Goal: Information Seeking & Learning: Check status

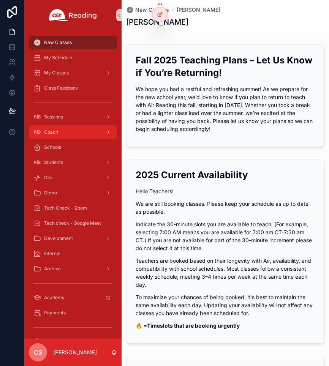
click at [60, 132] on div "Coach" at bounding box center [72, 132] width 79 height 12
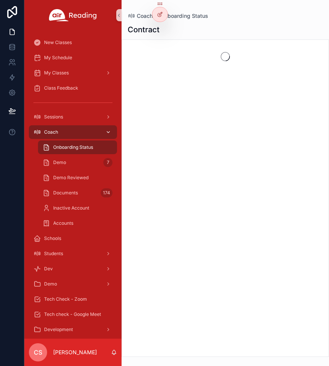
click at [60, 132] on div "Coach" at bounding box center [72, 132] width 79 height 12
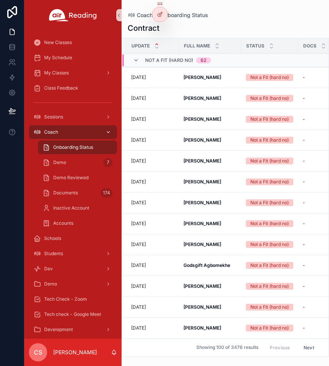
click at [107, 131] on icon "scrollable content" at bounding box center [108, 132] width 5 height 5
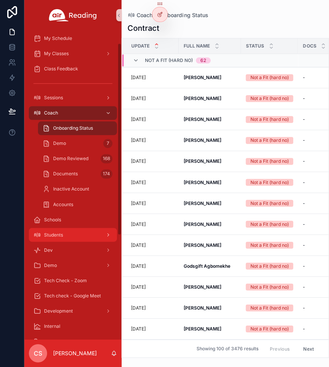
scroll to position [20, 0]
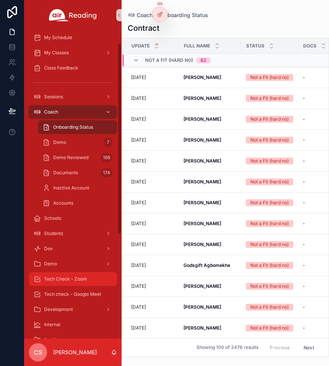
click at [83, 276] on span "Tech Check - Zoom" at bounding box center [65, 279] width 43 height 6
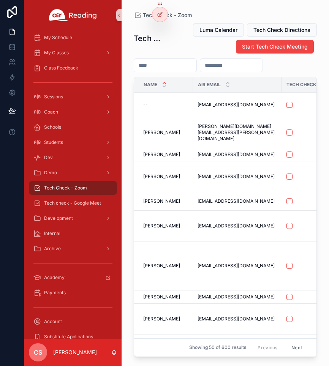
click at [170, 63] on input "scrollable content" at bounding box center [165, 65] width 62 height 11
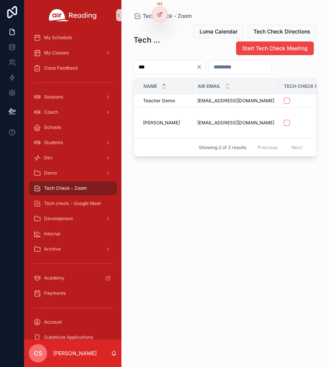
type input "***"
click at [237, 121] on span "teagandale4@gmail.com" at bounding box center [236, 123] width 77 height 6
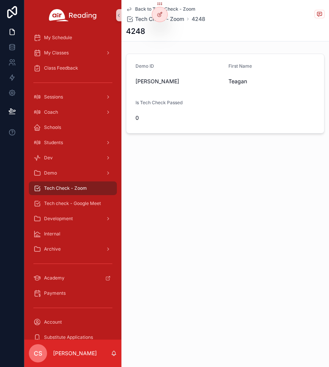
click at [133, 9] on link "Back to Tech Check - Zoom" at bounding box center [161, 9] width 70 height 6
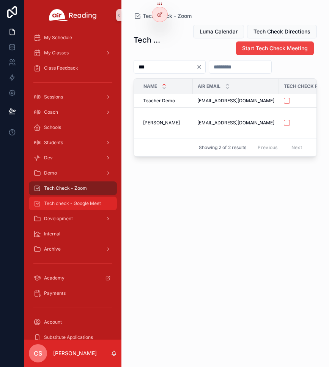
click at [69, 204] on span "Tech check - Google Meet" at bounding box center [72, 203] width 57 height 6
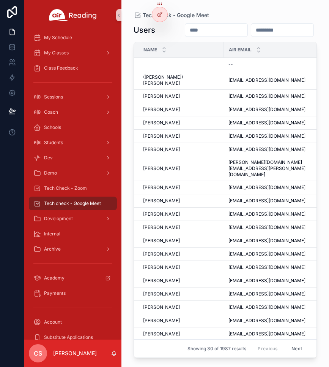
click at [187, 32] on input "scrollable content" at bounding box center [216, 30] width 62 height 11
type input "******"
